Goal: Find specific page/section: Find specific page/section

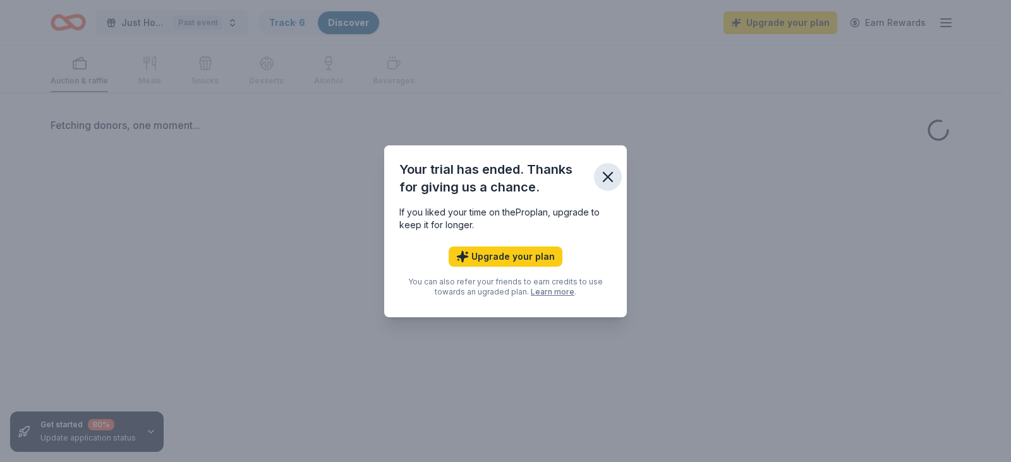
click at [608, 184] on icon "button" at bounding box center [608, 177] width 18 height 18
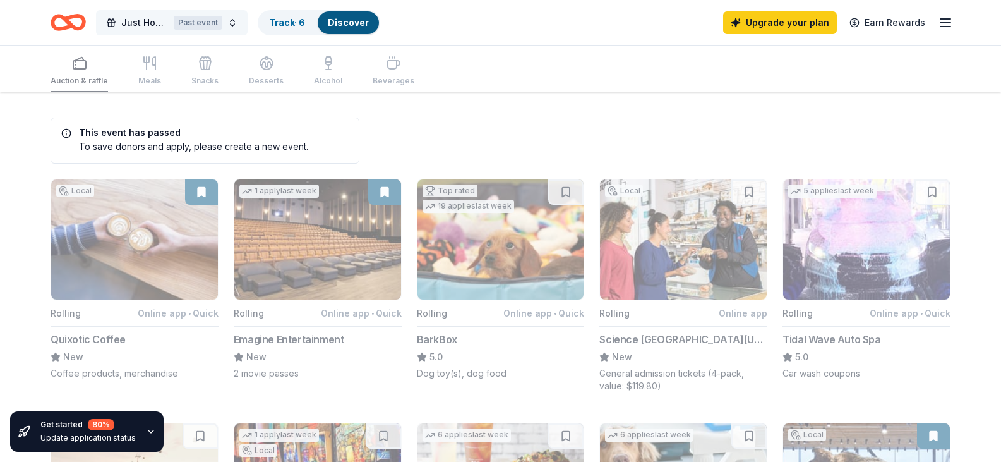
click at [234, 28] on button "Just Hope Spring Fundraiser Past event" at bounding box center [172, 22] width 152 height 25
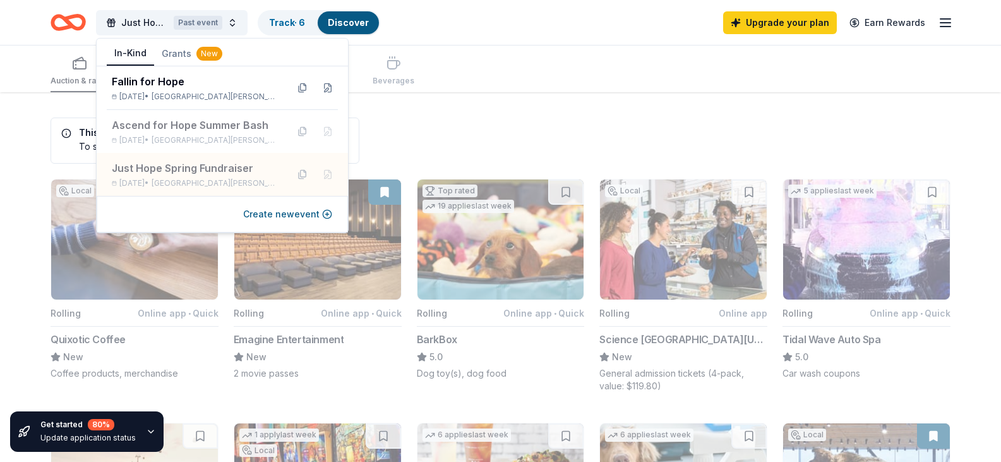
click at [232, 66] on div "In-Kind Grants New" at bounding box center [222, 53] width 251 height 25
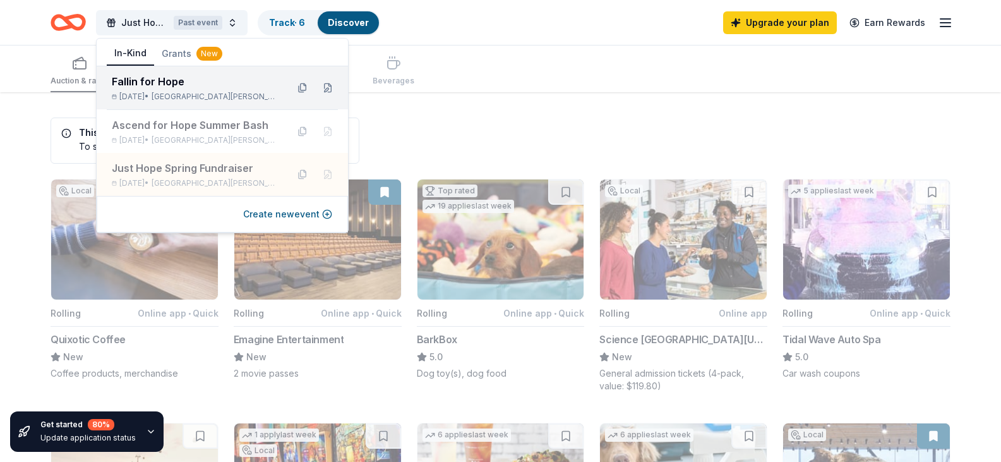
click at [234, 77] on div "Fallin for Hope" at bounding box center [195, 81] width 166 height 15
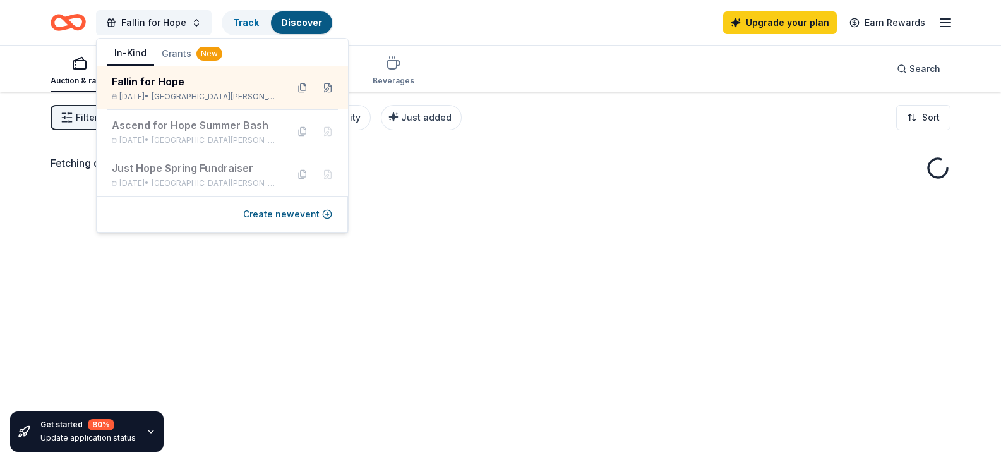
click at [477, 209] on div "Fetching donors, one moment..." at bounding box center [500, 323] width 1001 height 462
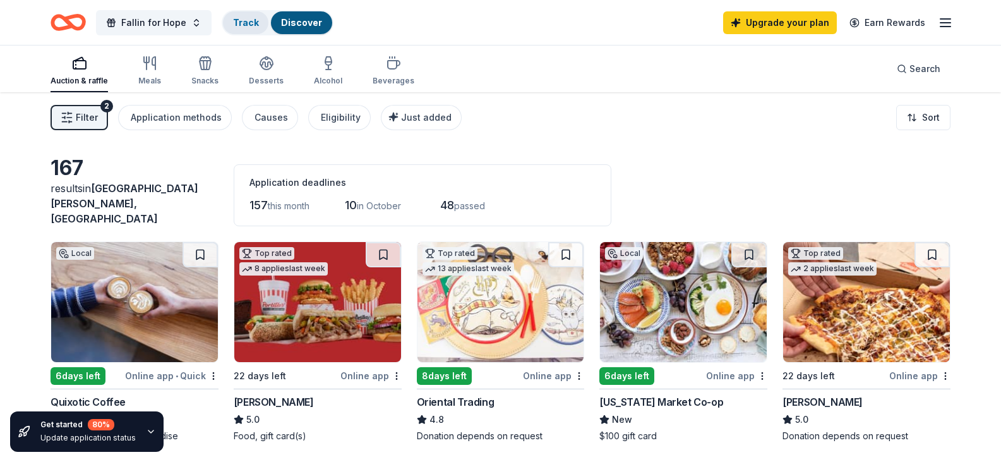
click at [233, 22] on link "Track" at bounding box center [245, 22] width 25 height 11
